Goal: Information Seeking & Learning: Learn about a topic

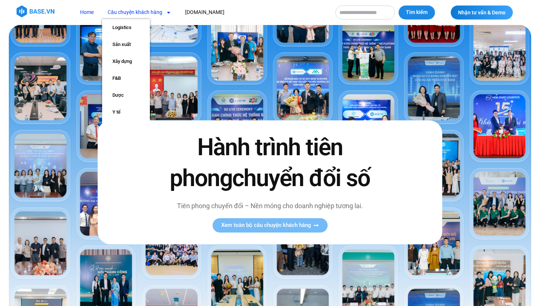
click at [145, 13] on link "Câu chuyện khách hàng" at bounding box center [139, 13] width 75 height 14
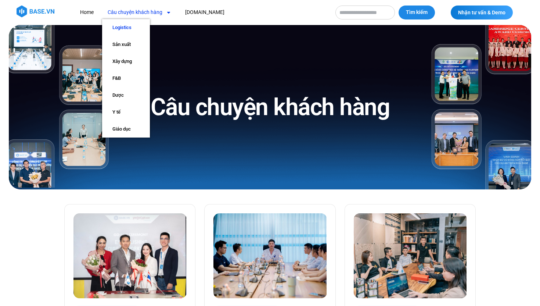
click at [135, 26] on link "Logistics" at bounding box center [126, 27] width 48 height 17
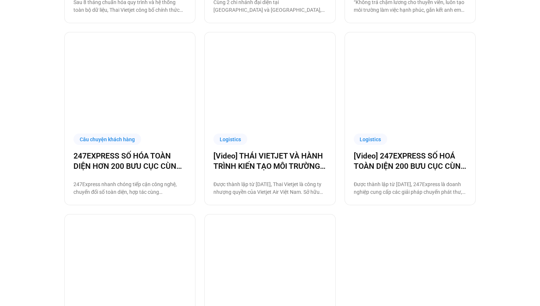
scroll to position [352, 0]
